Goal: Understand process/instructions: Learn about a topic

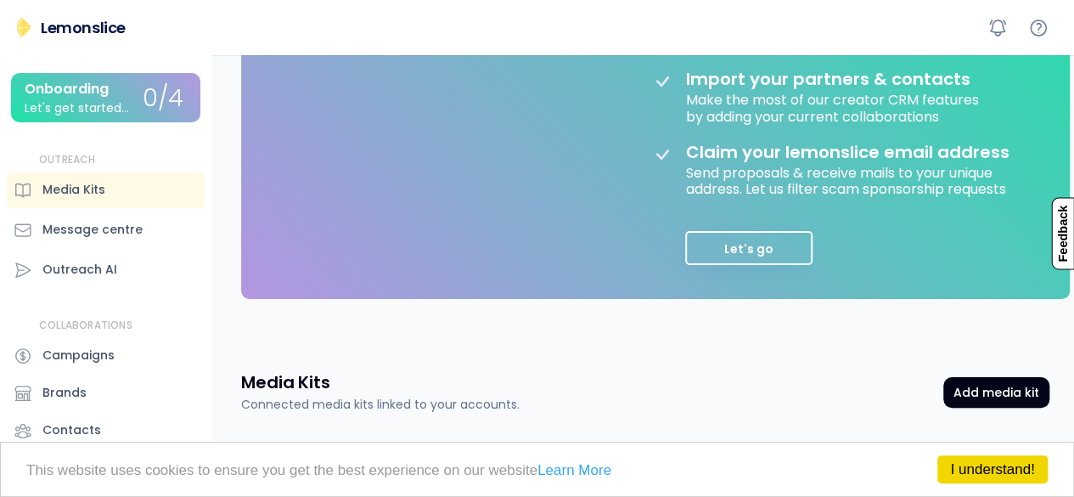
scroll to position [577, 0]
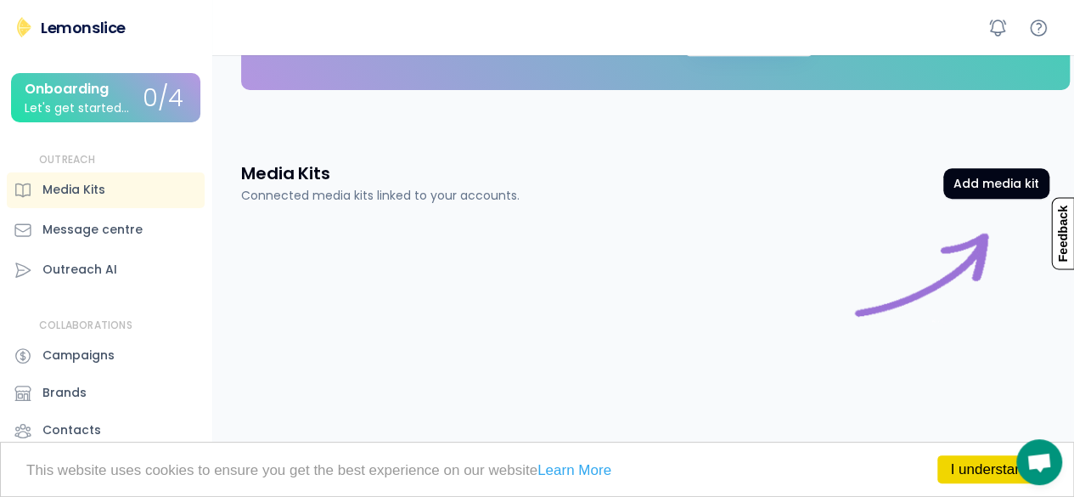
click at [1005, 177] on div "Feedback Close How would you rate your experience? 1 2 3 4 5 👎 🤩 Send Feedback …" at bounding box center [1038, 186] width 72 height 23
click at [989, 466] on link "I understand!" at bounding box center [993, 469] width 110 height 28
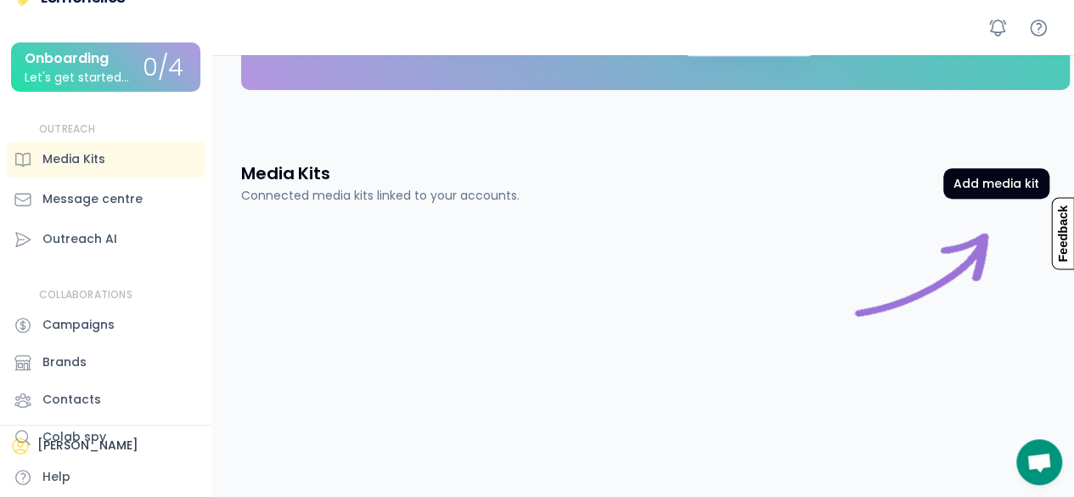
scroll to position [0, 0]
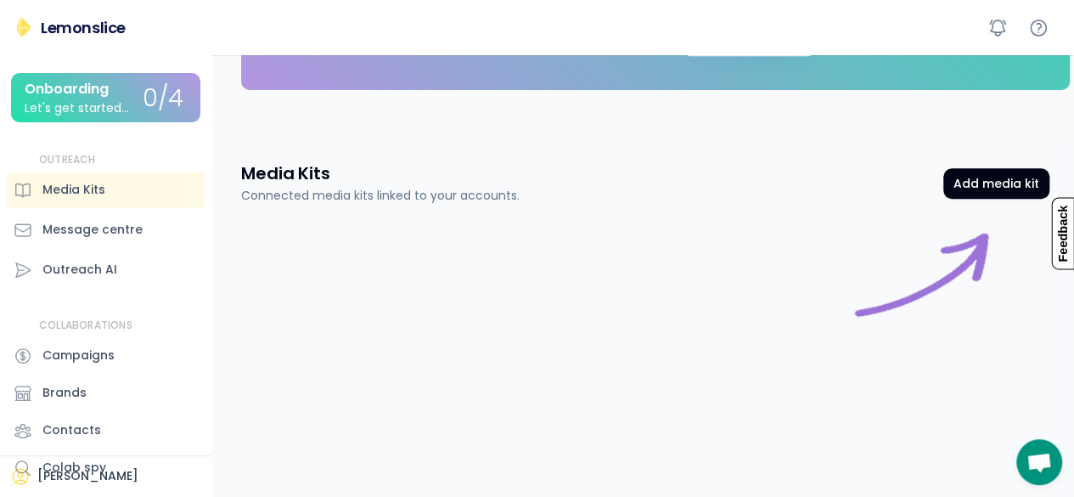
click at [87, 43] on div "Lemonslice Onboarding Let's get started... 0/4 OUTREACH Media Kits Message cent…" at bounding box center [105, 272] width 211 height 511
click at [107, 91] on div "Onboarding" at bounding box center [67, 89] width 84 height 15
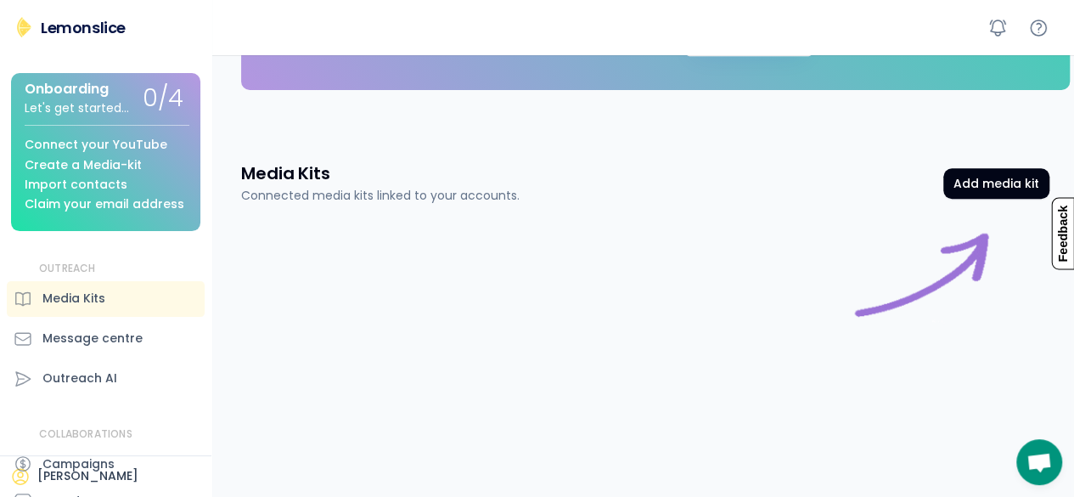
click at [107, 91] on div "Onboarding" at bounding box center [67, 89] width 84 height 15
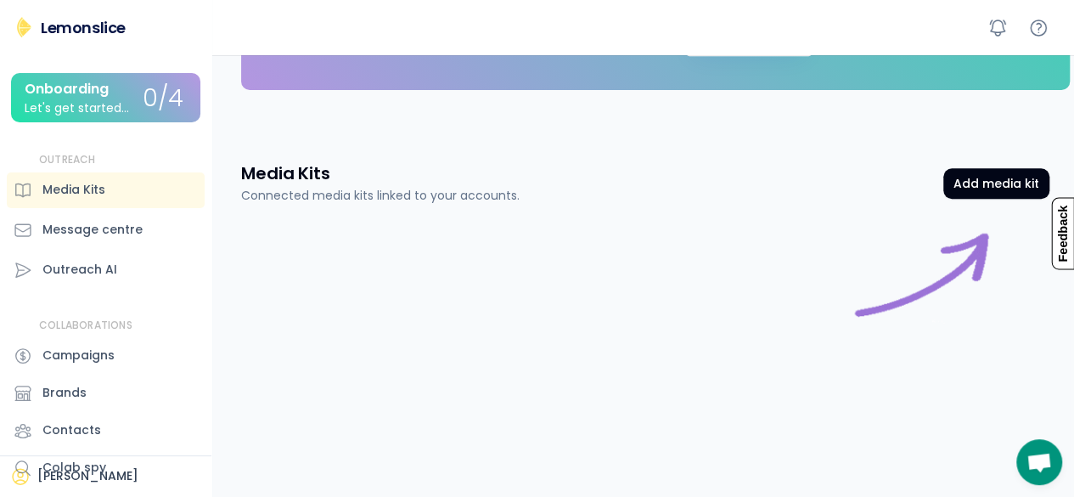
click at [107, 91] on div "Onboarding" at bounding box center [67, 89] width 84 height 15
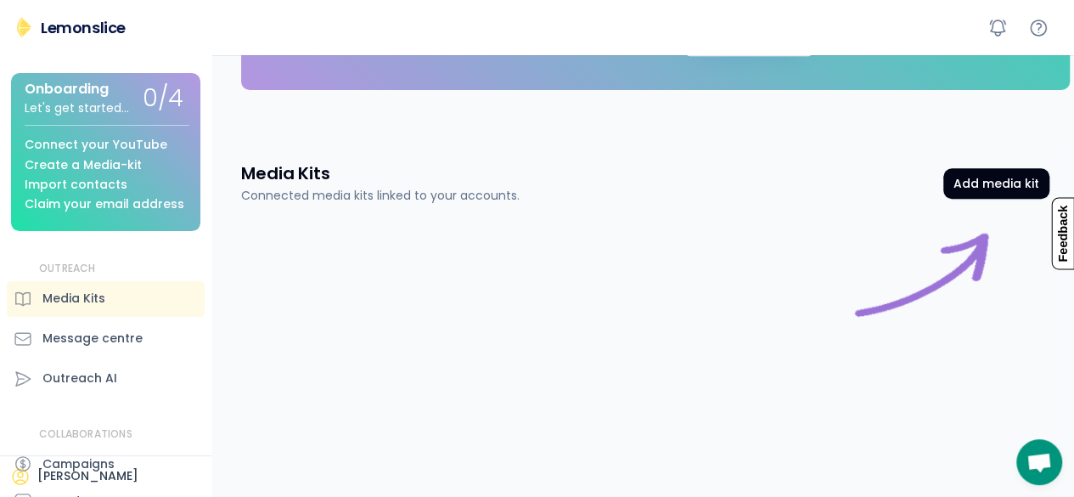
click at [268, 265] on div at bounding box center [645, 301] width 808 height 153
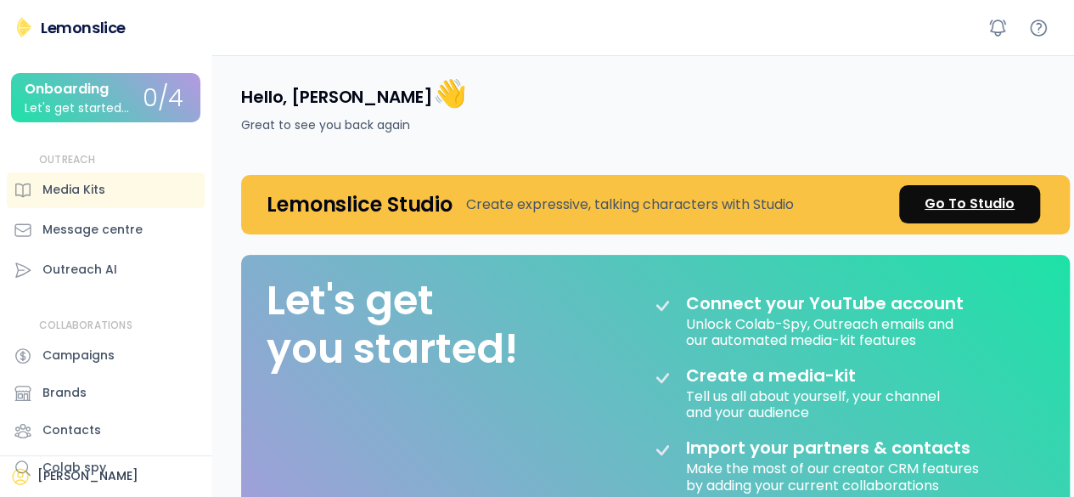
click at [958, 204] on div "Go To Studio" at bounding box center [970, 204] width 90 height 20
